Goal: Transaction & Acquisition: Obtain resource

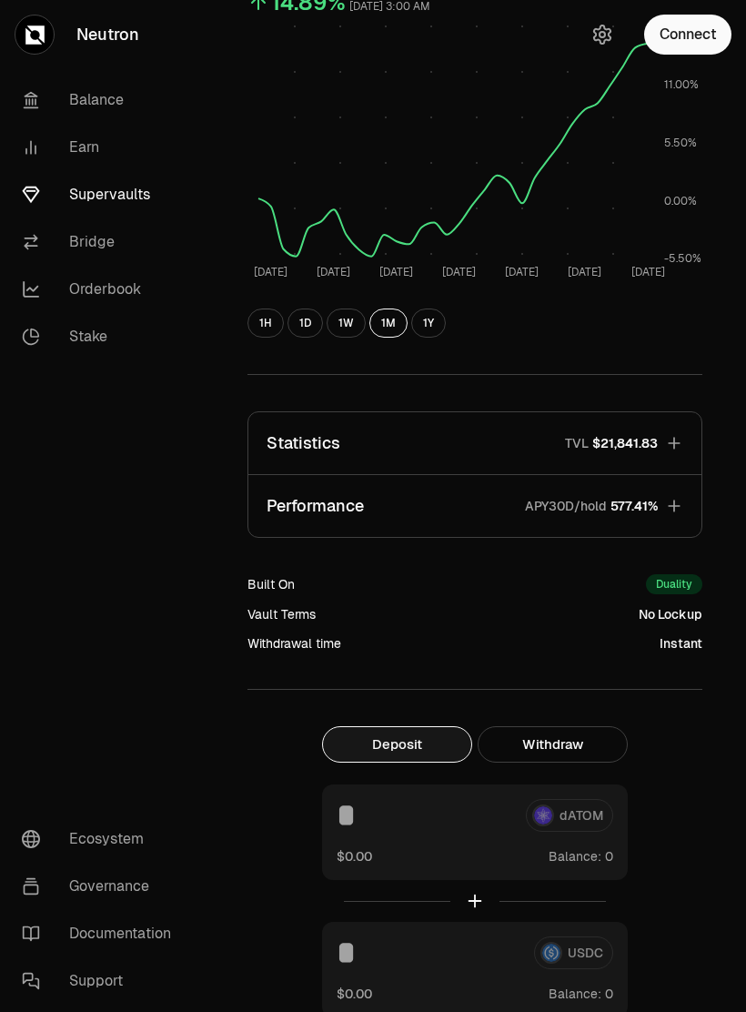
scroll to position [243, 0]
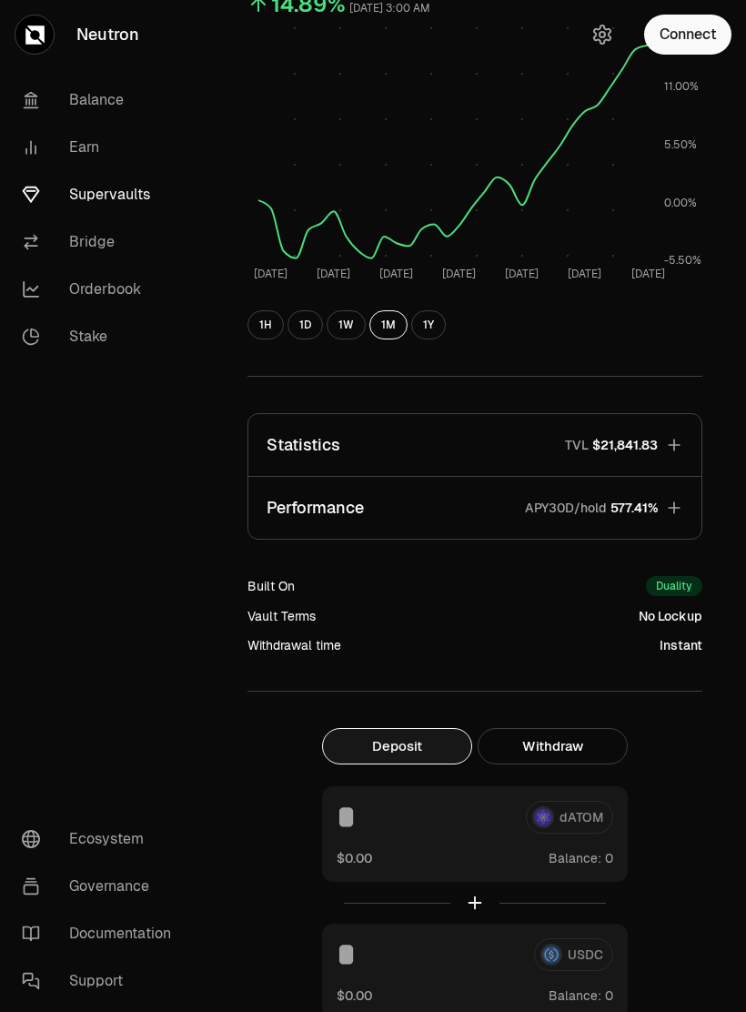
click at [670, 512] on icon "button" at bounding box center [674, 508] width 18 height 18
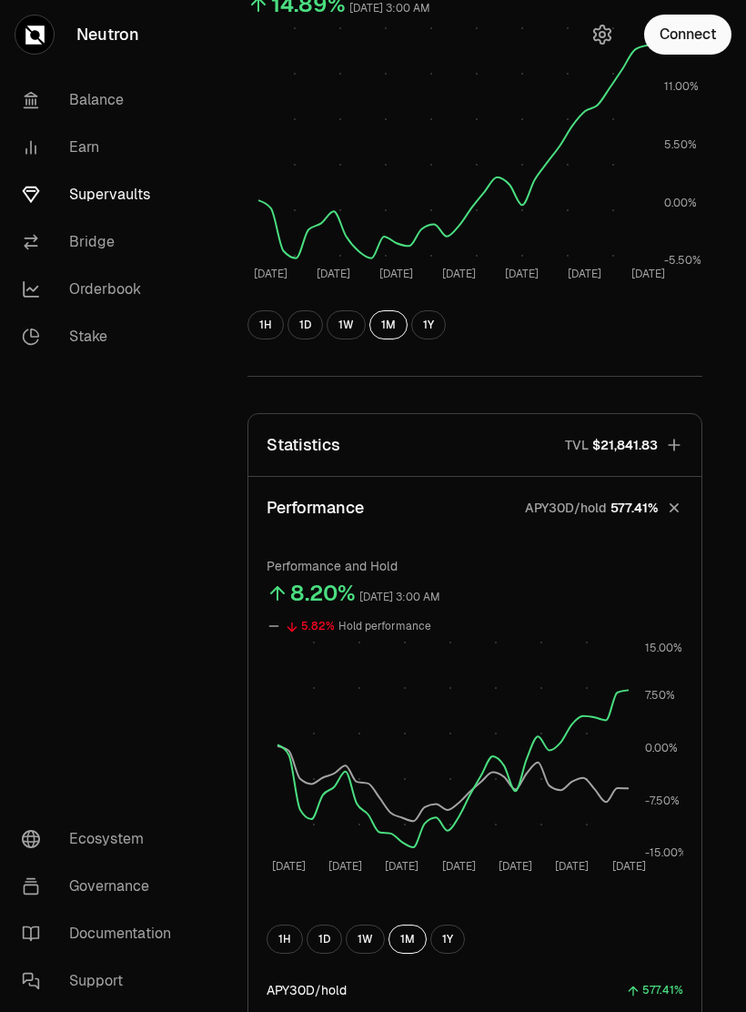
click at [287, 931] on button "1H" at bounding box center [285, 938] width 36 height 29
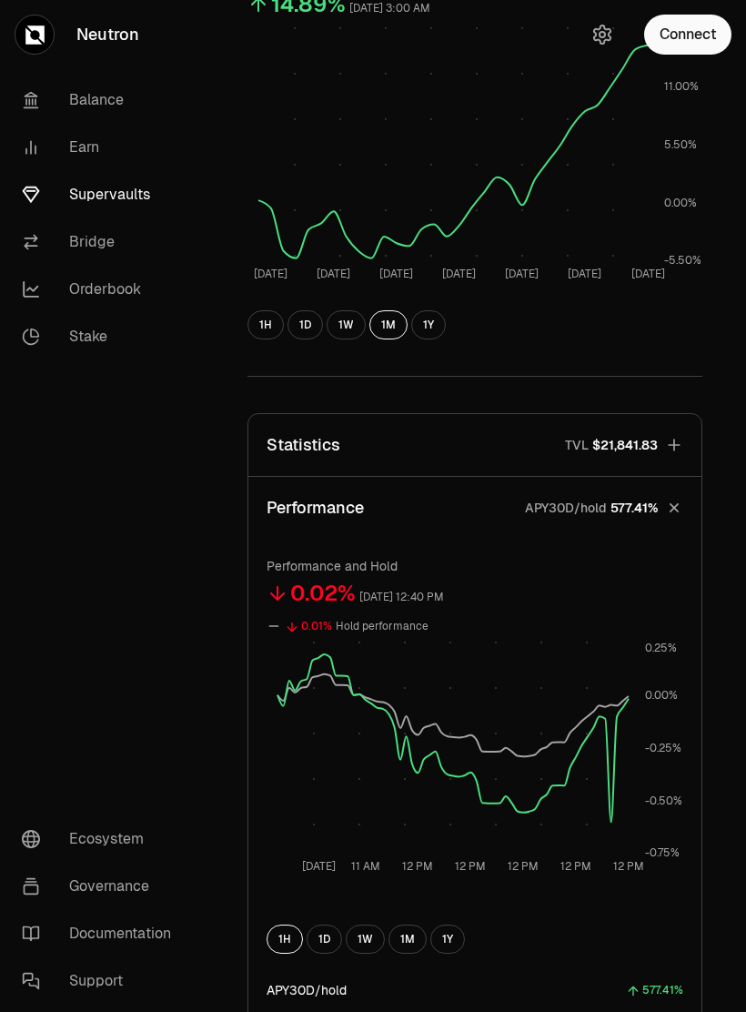
click at [369, 938] on button "1W" at bounding box center [365, 938] width 39 height 29
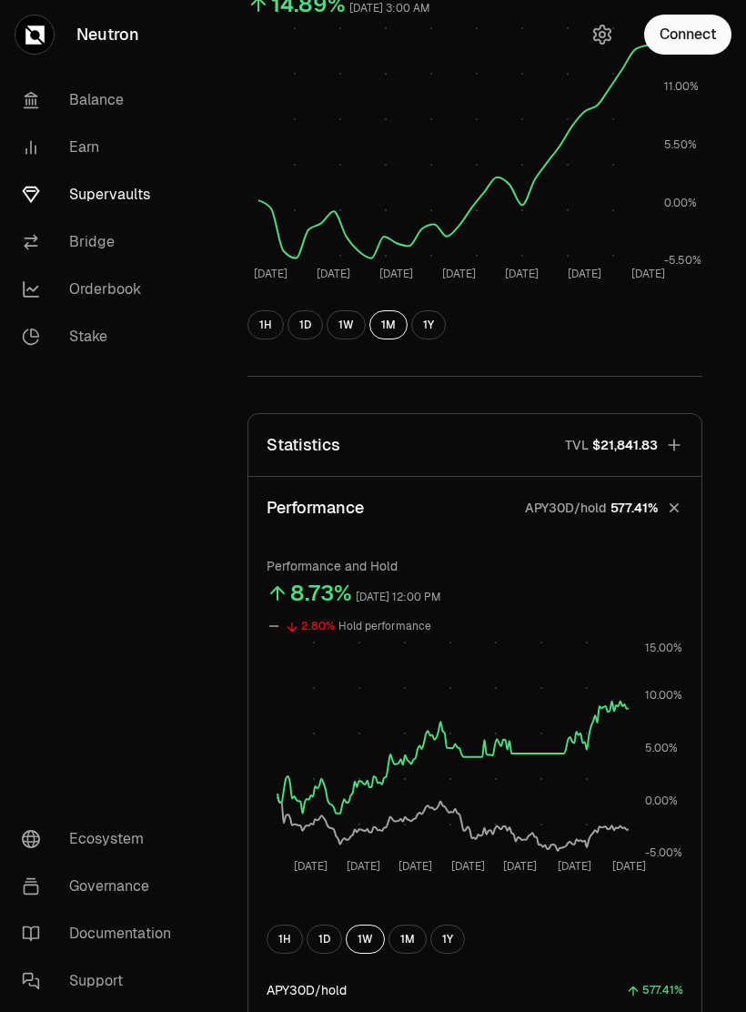
click at [409, 940] on button "1M" at bounding box center [407, 938] width 38 height 29
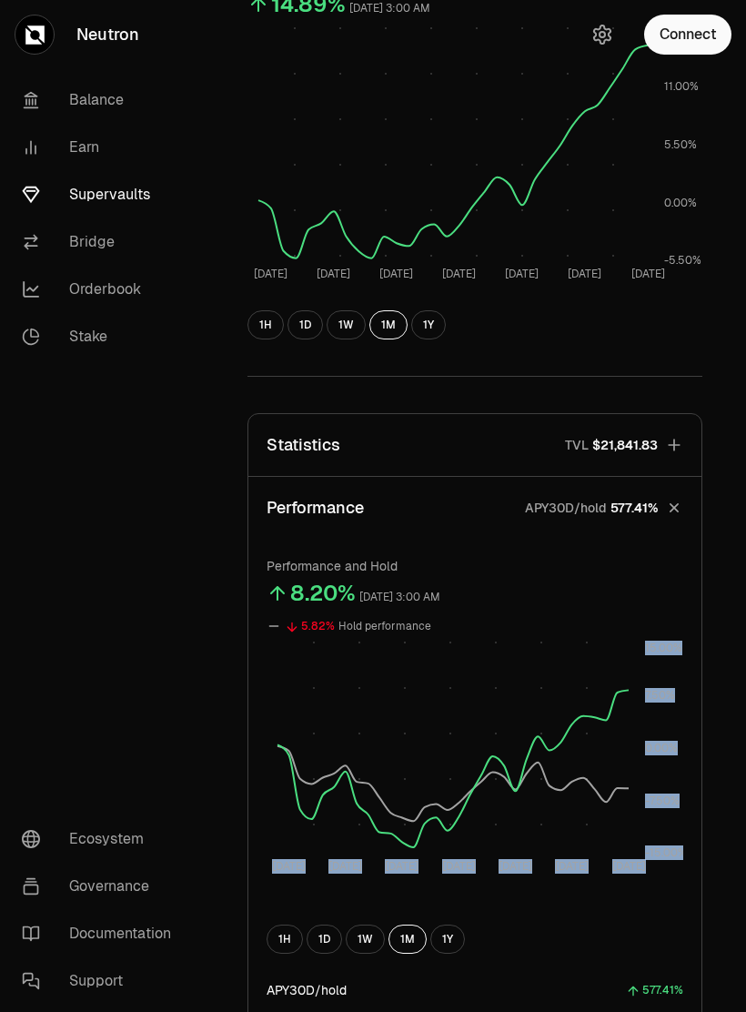
click at [449, 942] on button "1Y" at bounding box center [447, 938] width 35 height 29
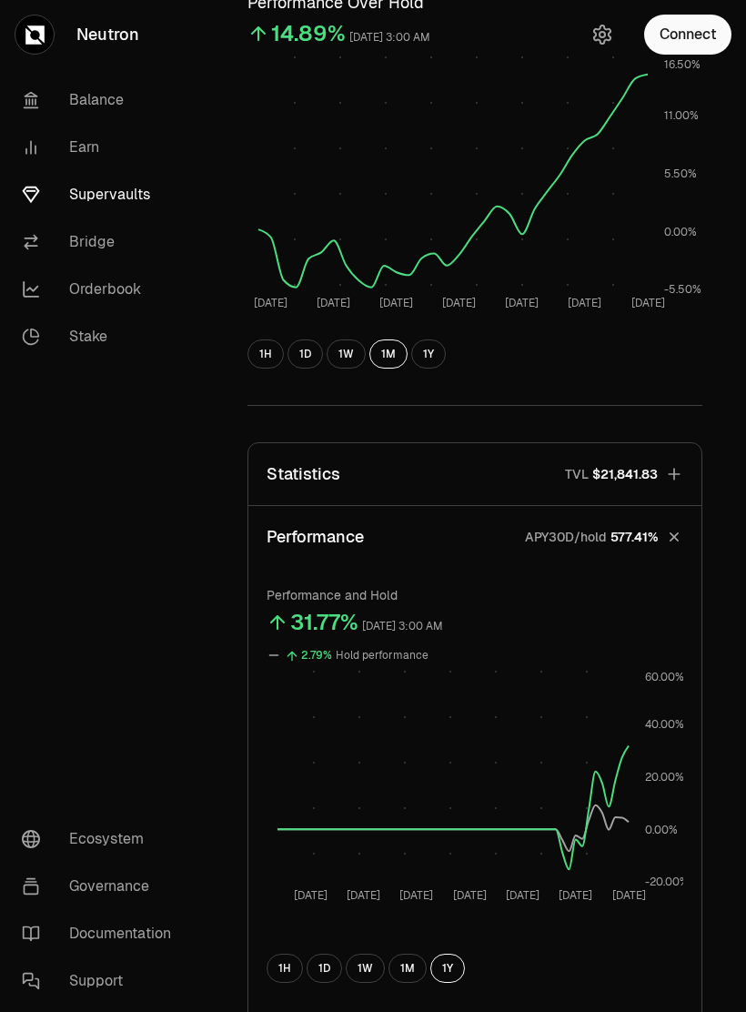
scroll to position [0, 0]
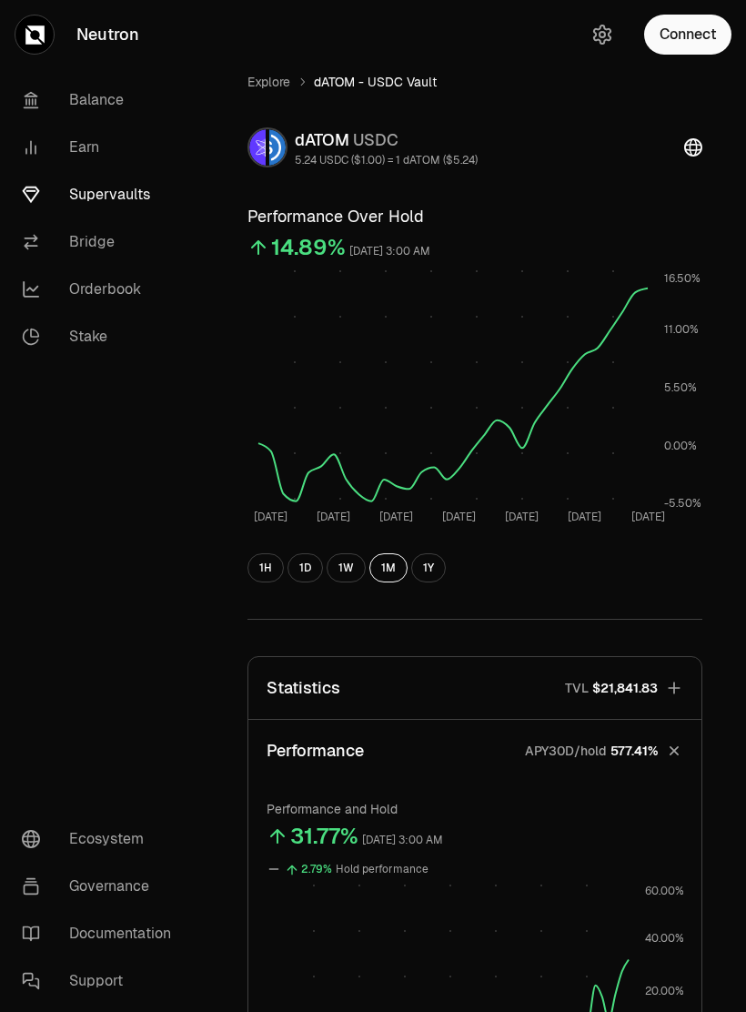
click at [686, 42] on button "Connect" at bounding box center [687, 35] width 87 height 40
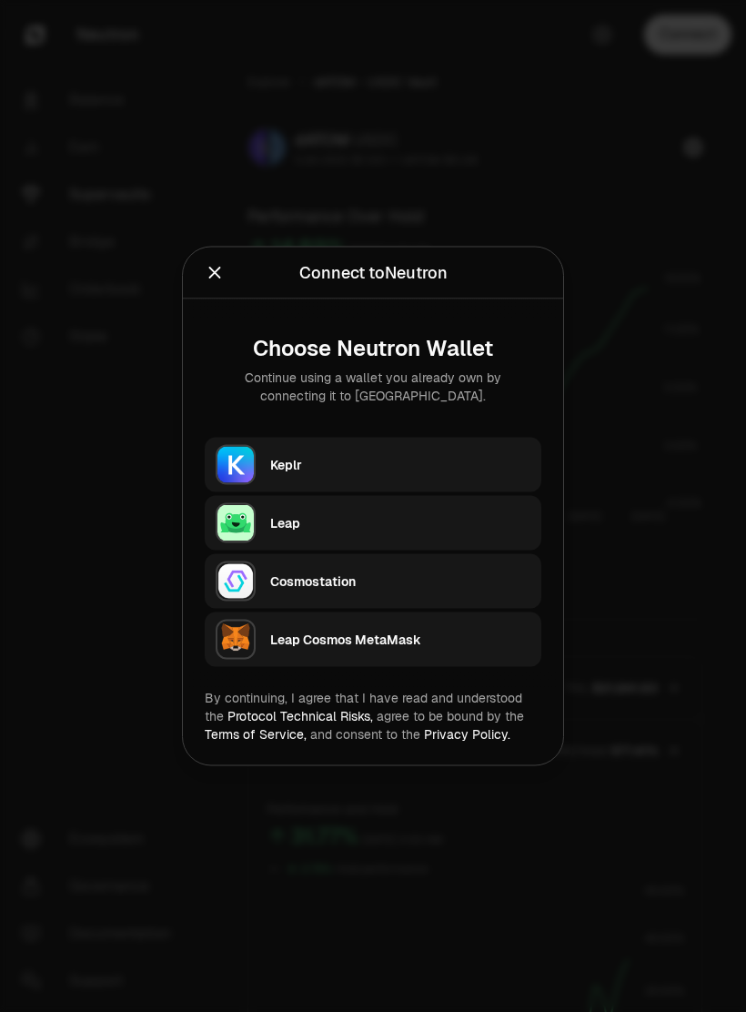
click at [209, 267] on icon "Close" at bounding box center [215, 273] width 12 height 12
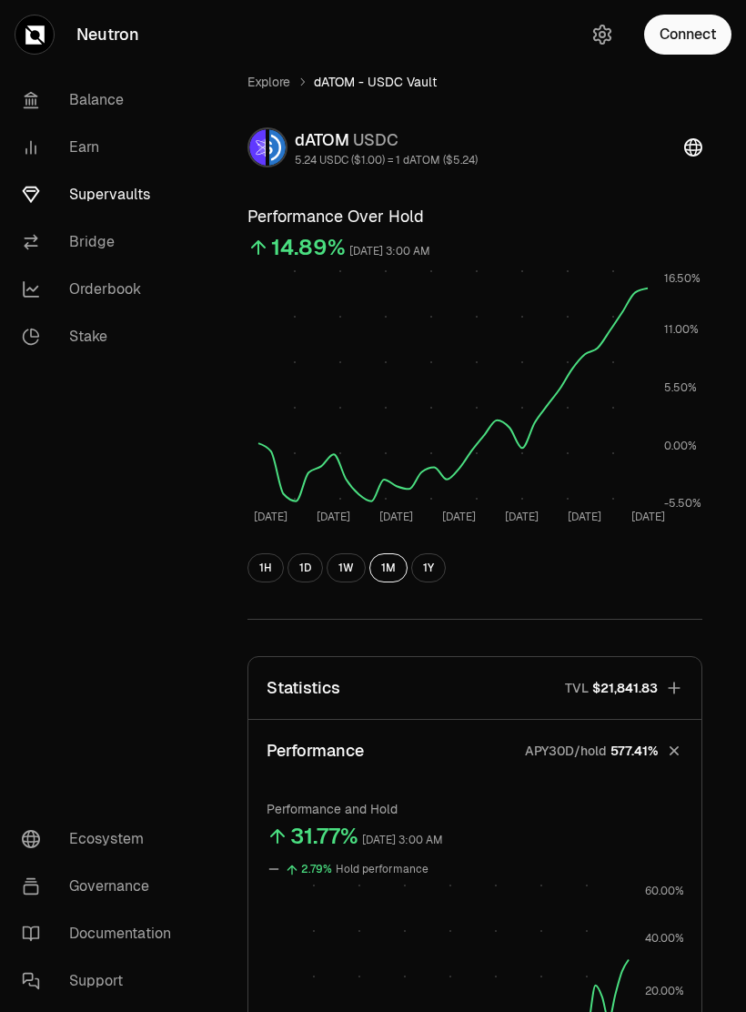
click at [76, 143] on link "Earn" at bounding box center [101, 147] width 189 height 47
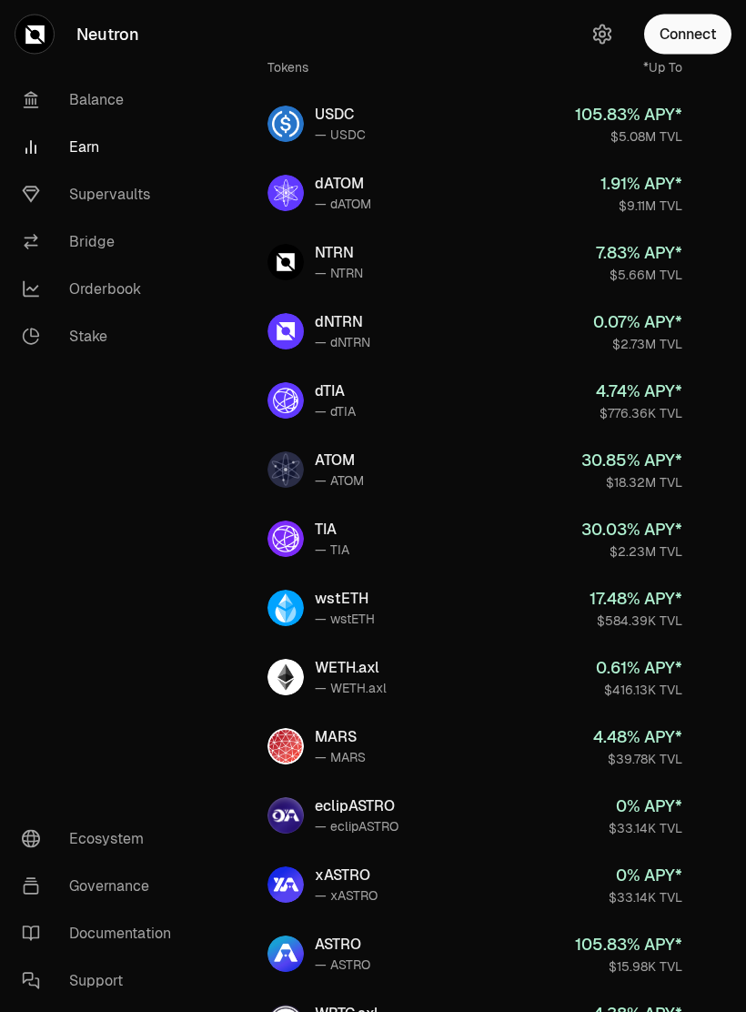
scroll to position [96, 0]
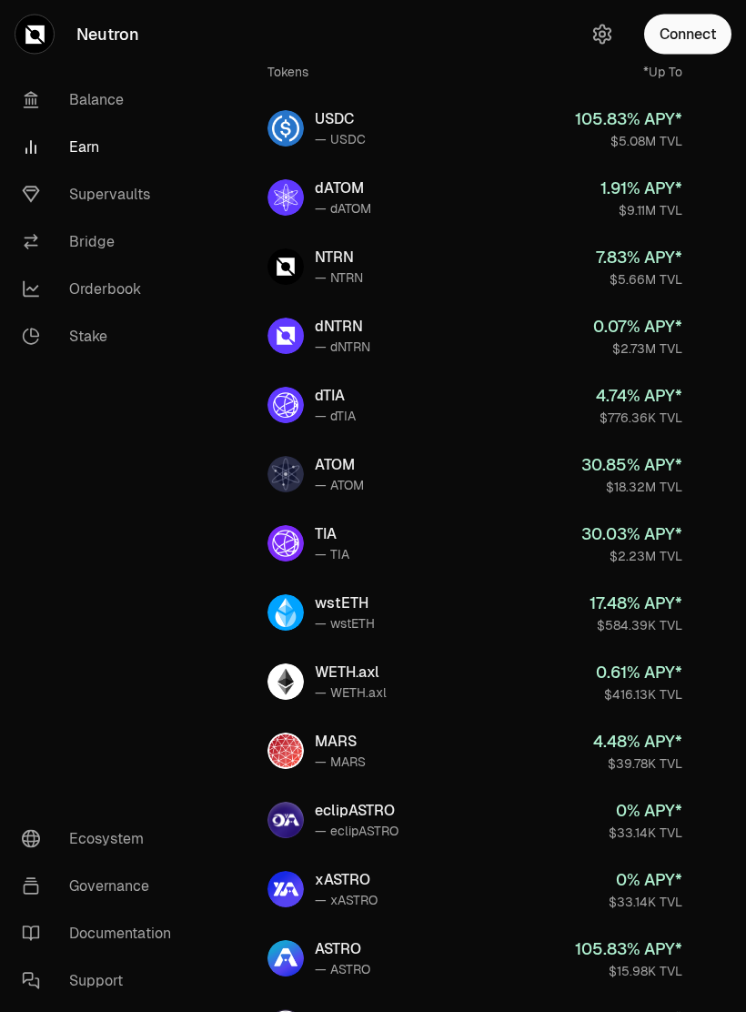
click at [93, 197] on link "Supervaults" at bounding box center [101, 194] width 189 height 47
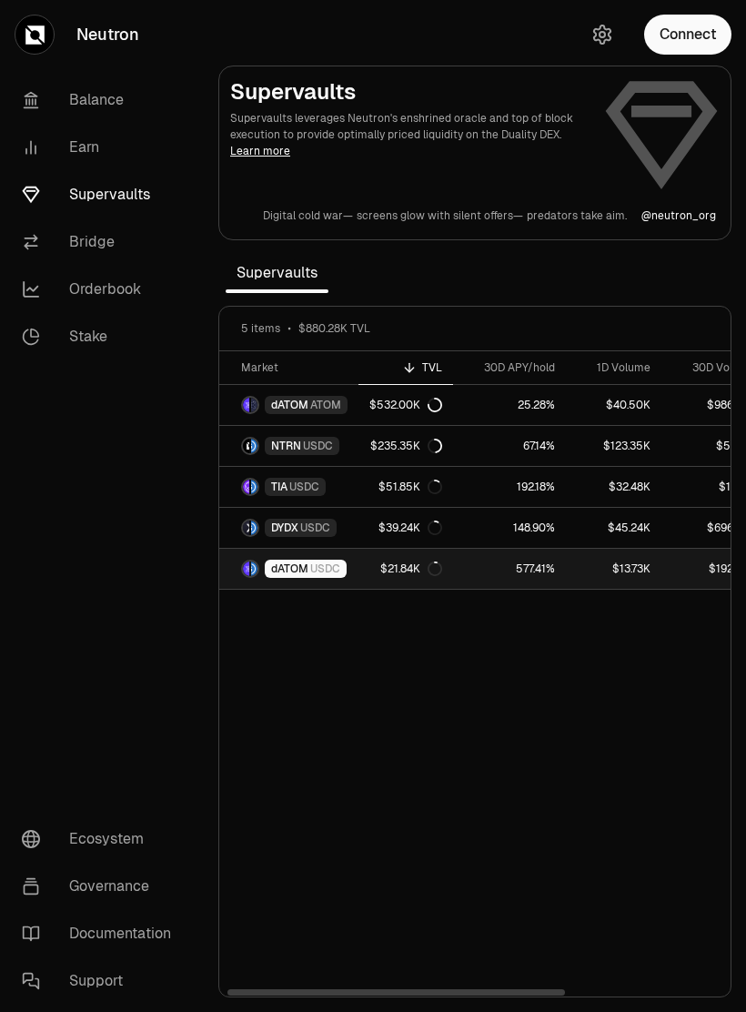
click at [281, 577] on div "dATOM USDC" at bounding box center [306, 568] width 82 height 18
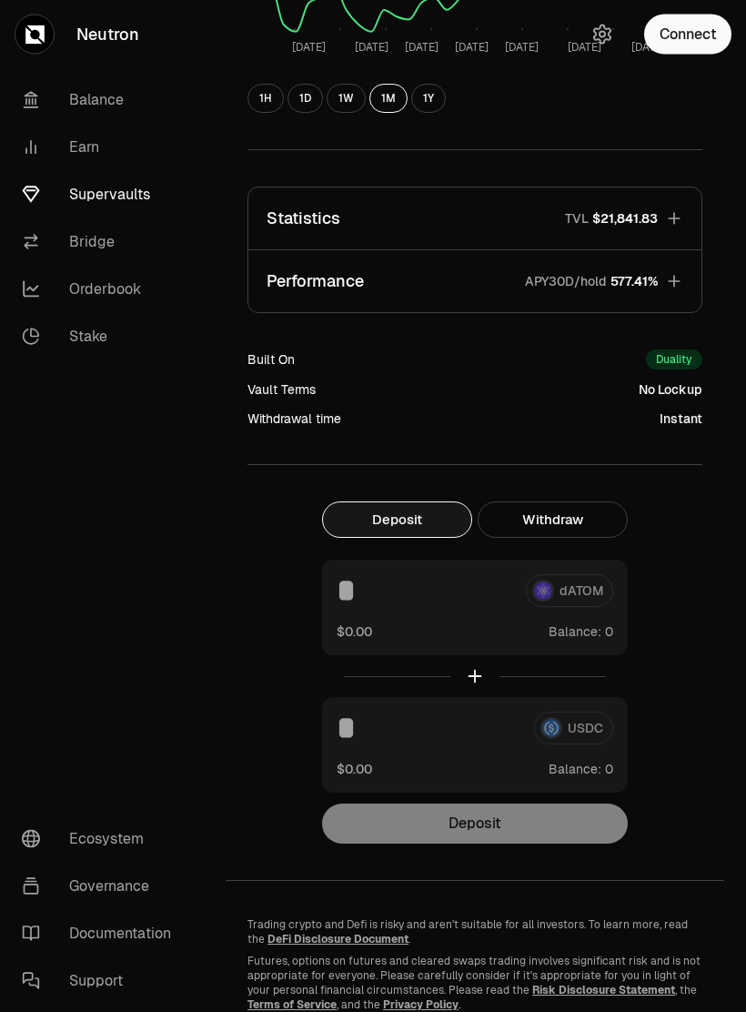
scroll to position [494, 0]
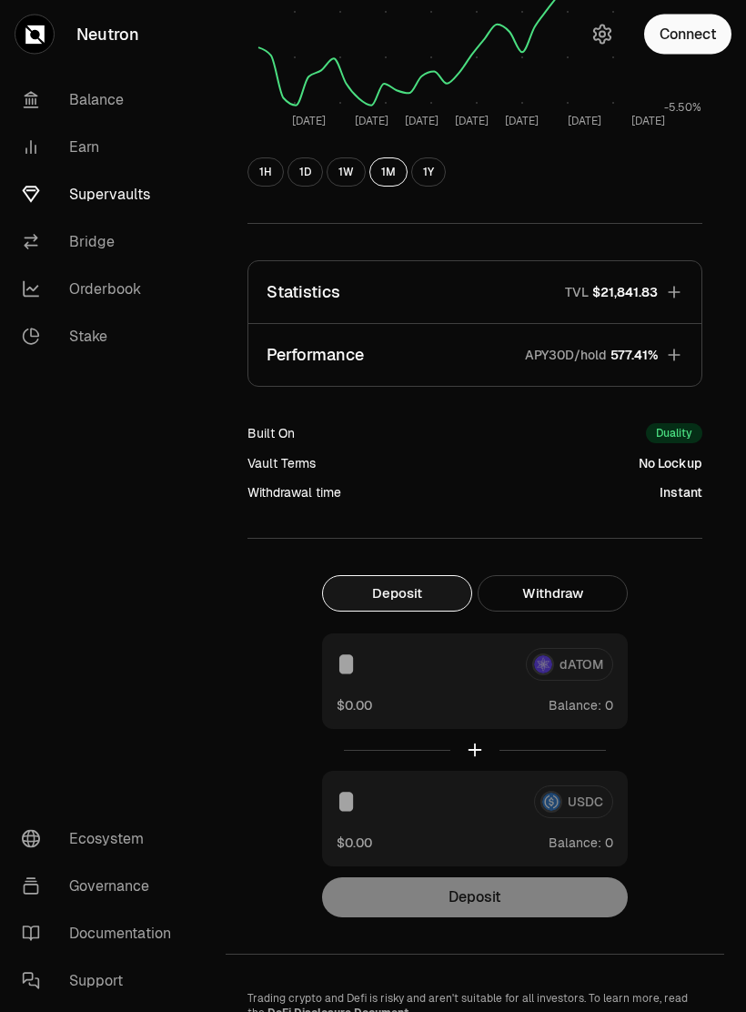
click at [554, 592] on button "Withdraw" at bounding box center [553, 594] width 150 height 36
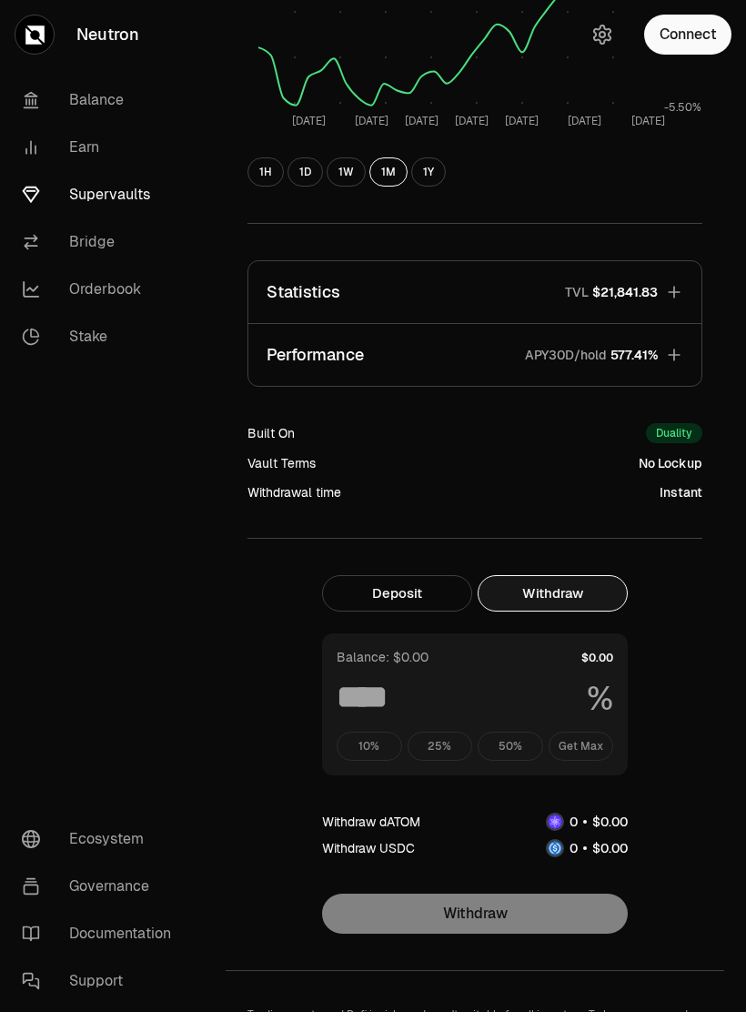
click at [368, 596] on button "Deposit" at bounding box center [397, 593] width 150 height 36
